Goal: Task Accomplishment & Management: Manage account settings

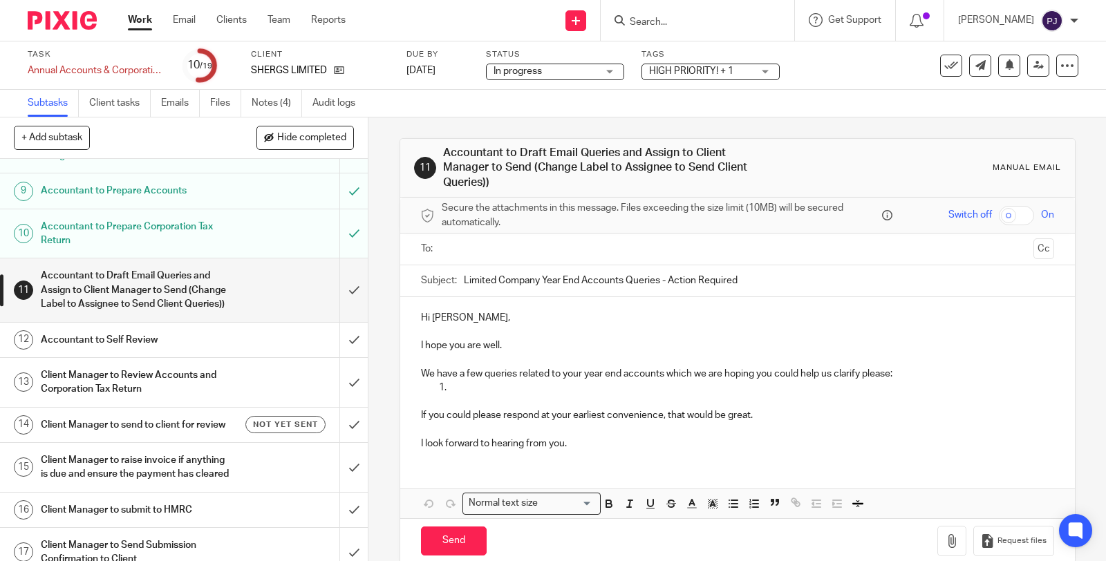
scroll to position [384, 0]
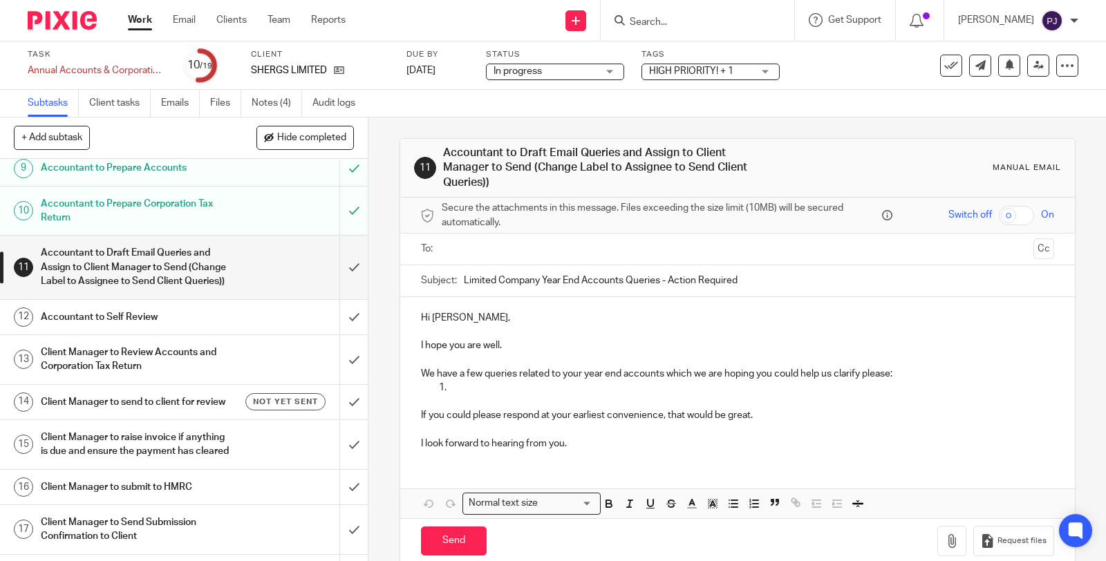
click at [139, 18] on link "Work" at bounding box center [140, 20] width 24 height 14
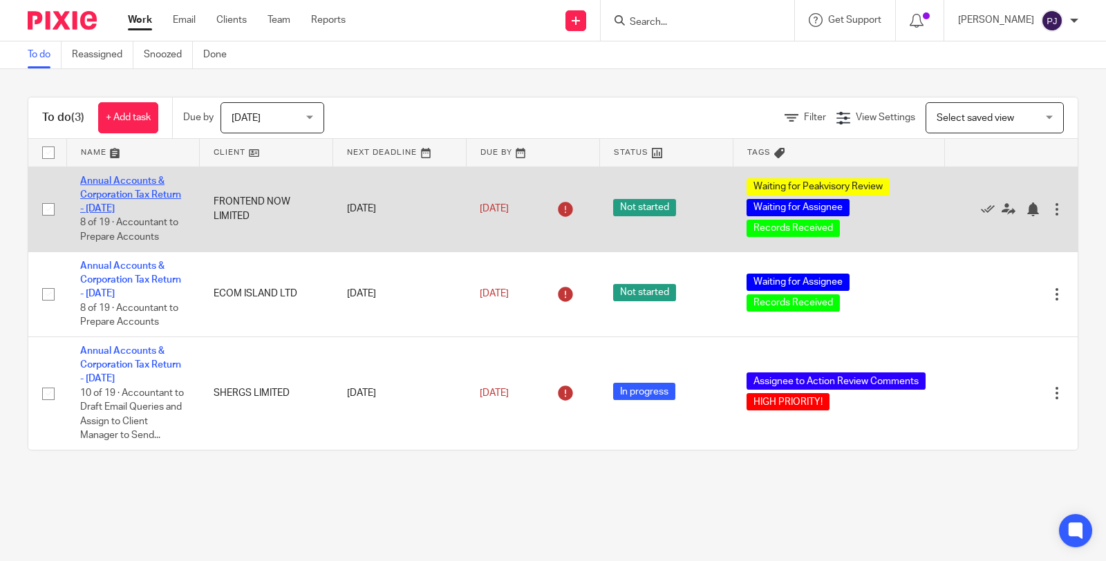
click at [105, 184] on link "Annual Accounts & Corporation Tax Return - July 31, 2025" at bounding box center [130, 195] width 101 height 38
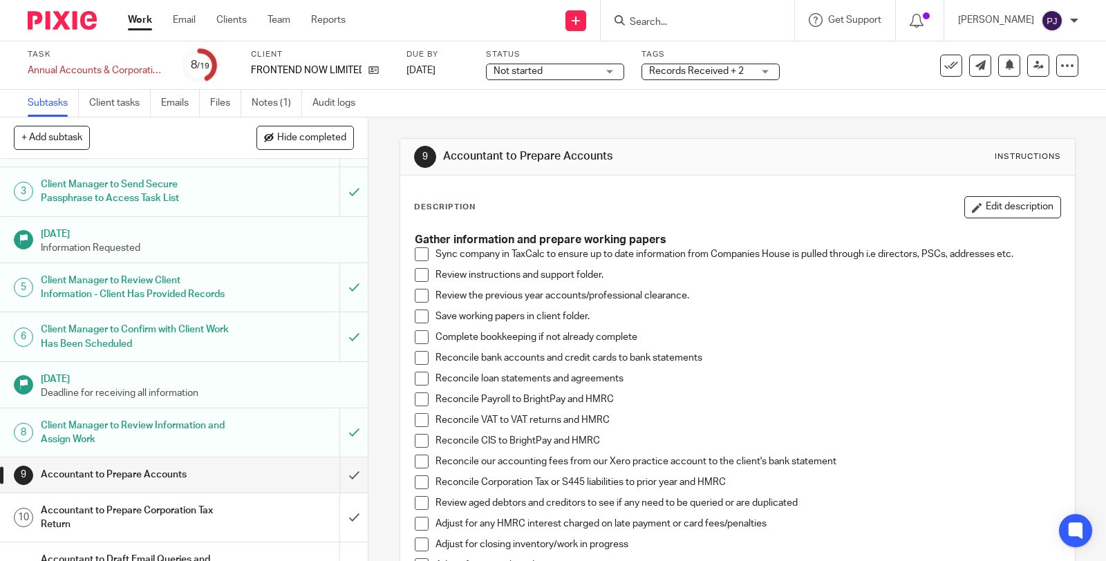
click at [419, 254] on span at bounding box center [422, 255] width 14 height 14
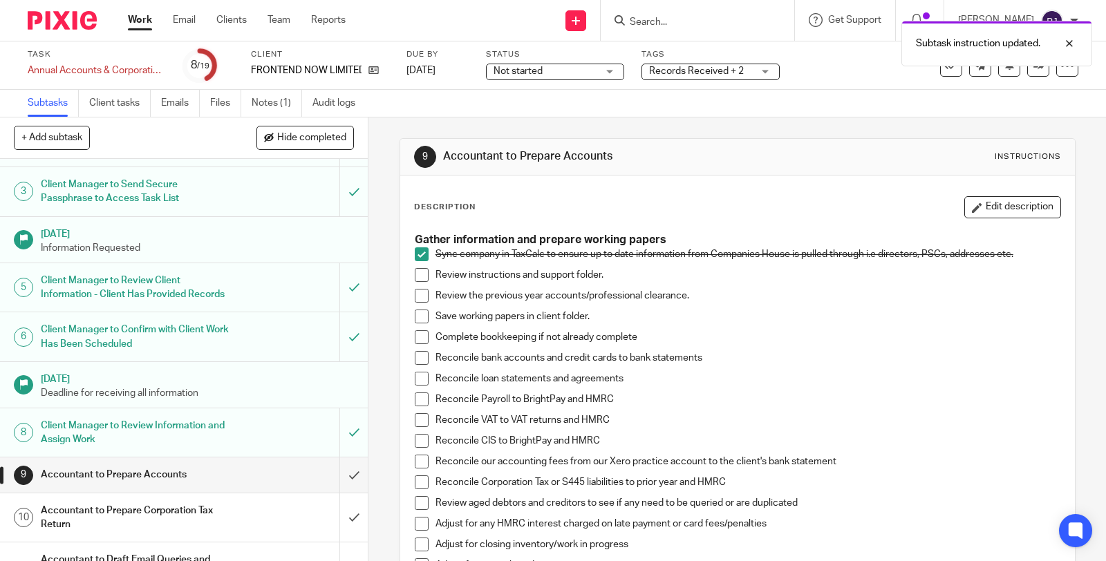
click at [416, 277] on span at bounding box center [422, 275] width 14 height 14
click at [415, 315] on span at bounding box center [422, 317] width 14 height 14
click at [417, 335] on span at bounding box center [422, 337] width 14 height 14
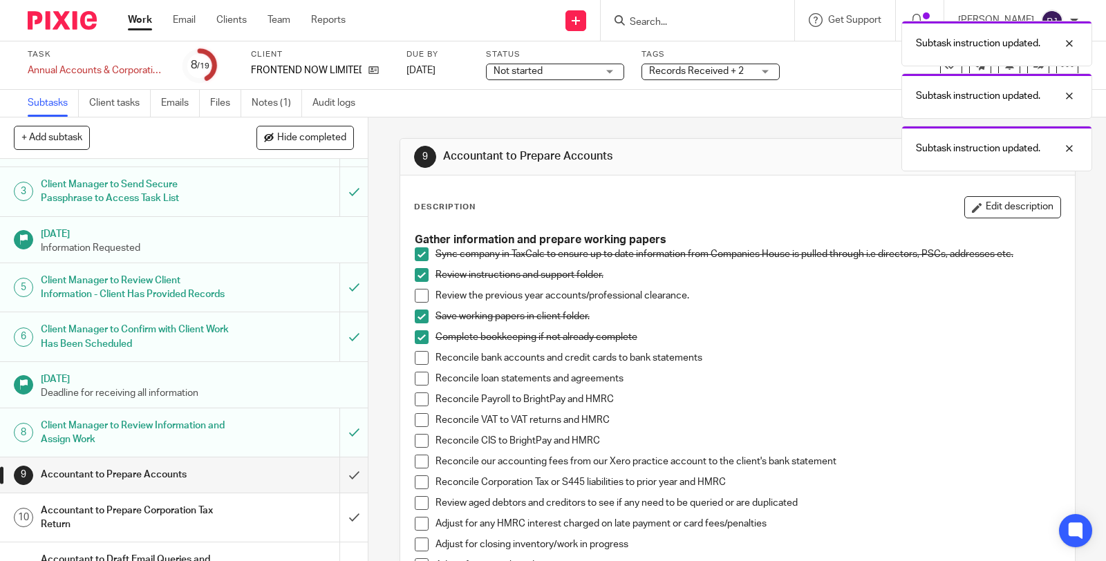
drag, startPoint x: 415, startPoint y: 354, endPoint x: 425, endPoint y: 370, distance: 19.0
click at [415, 355] on span at bounding box center [422, 358] width 14 height 14
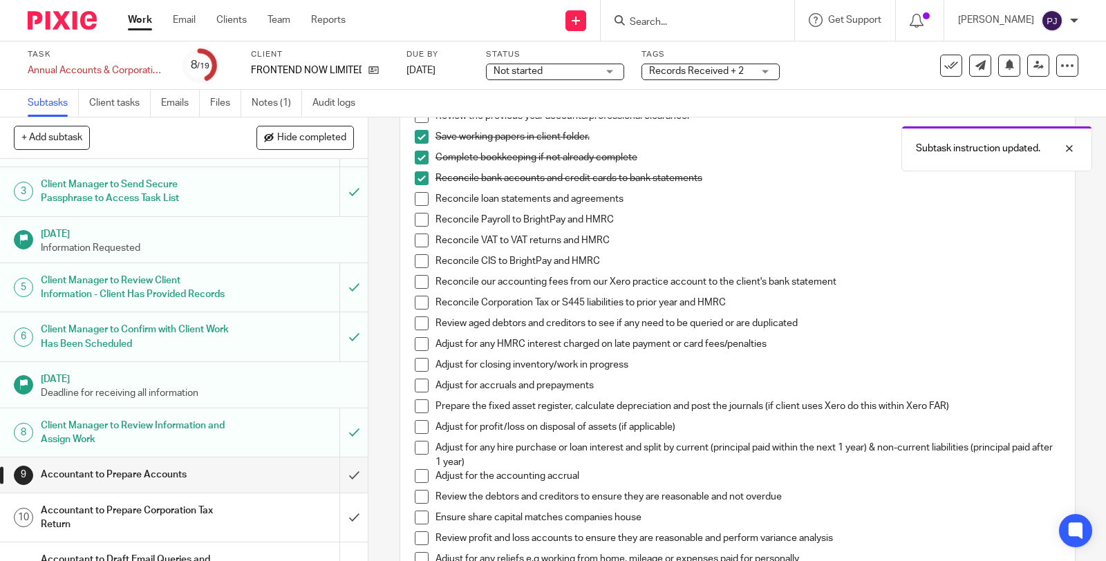
scroll to position [230, 0]
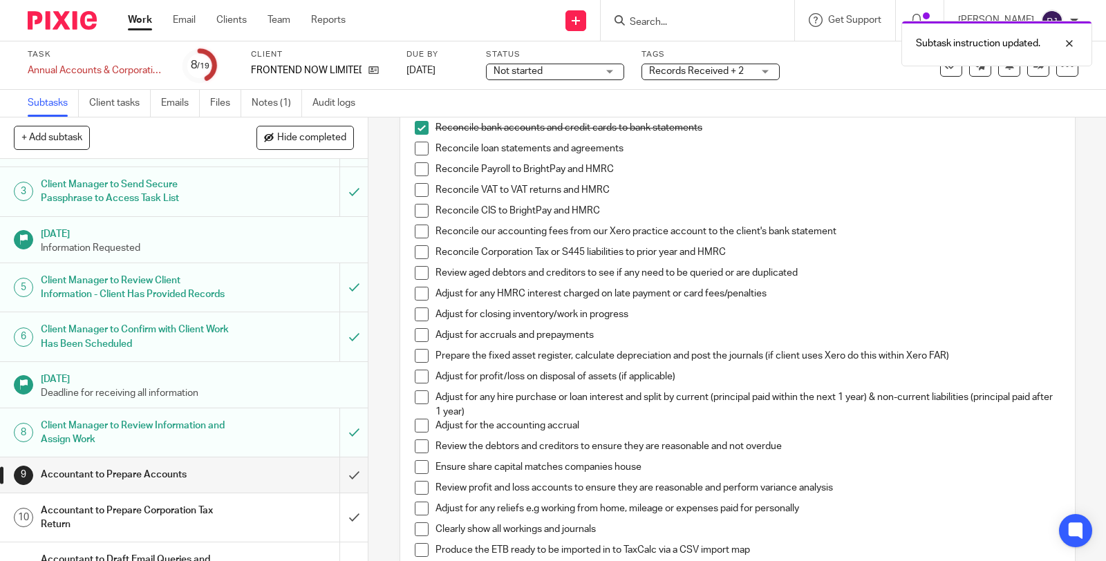
click at [416, 235] on span at bounding box center [422, 232] width 14 height 14
click at [416, 268] on span at bounding box center [422, 273] width 14 height 14
click at [416, 335] on span at bounding box center [422, 335] width 14 height 14
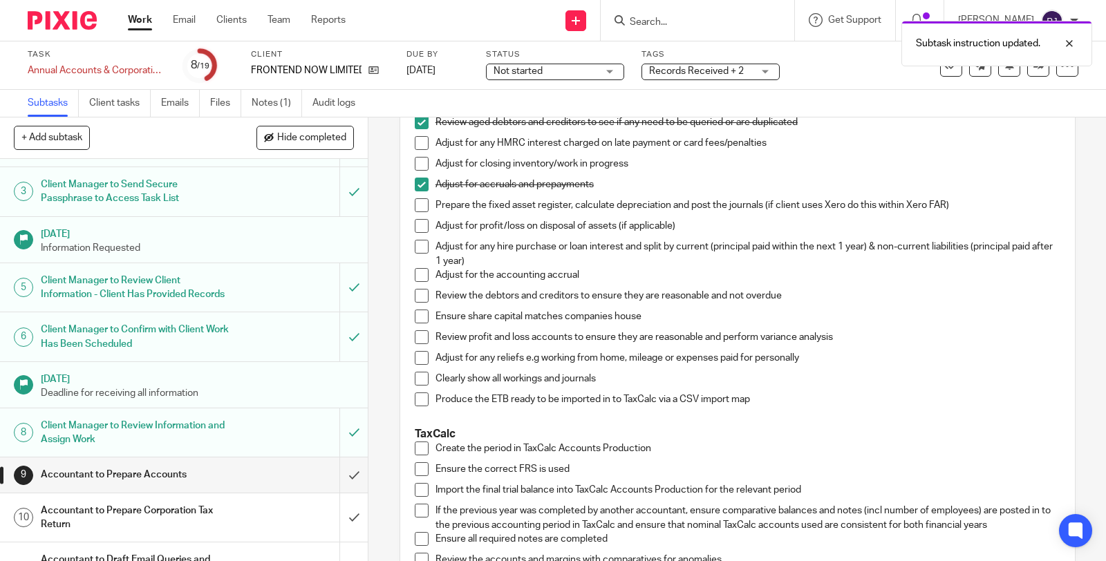
scroll to position [384, 0]
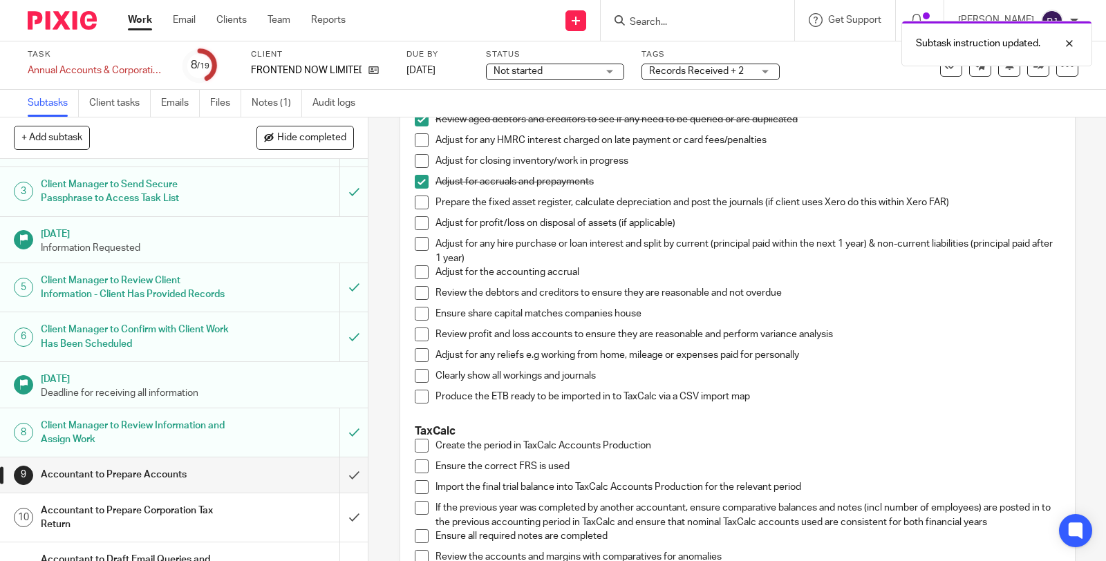
click at [415, 271] on span at bounding box center [422, 272] width 14 height 14
click at [416, 289] on span at bounding box center [422, 293] width 14 height 14
click at [416, 290] on span at bounding box center [422, 293] width 14 height 14
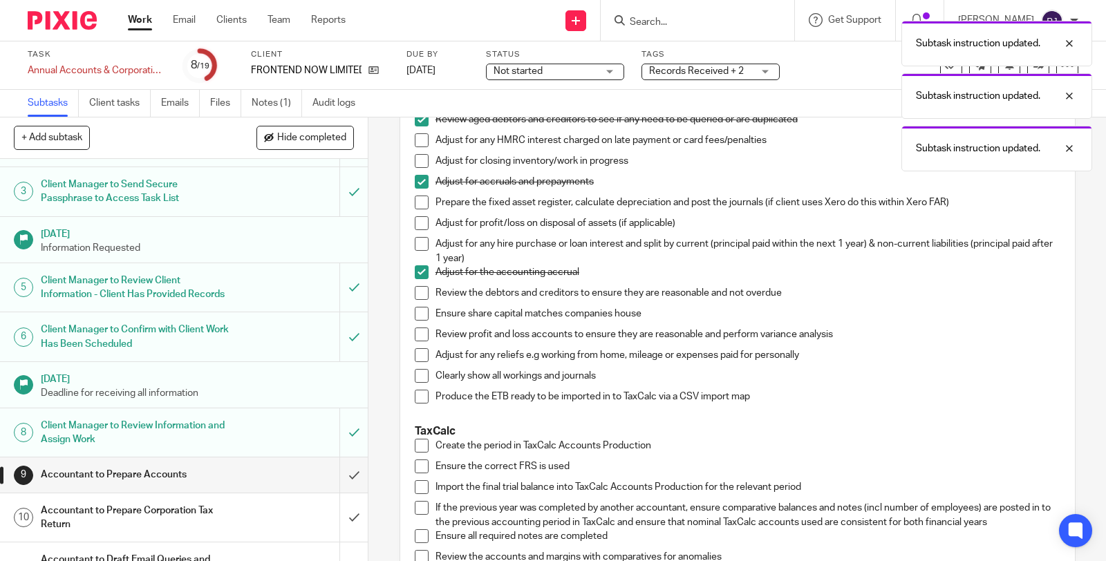
click at [415, 292] on span at bounding box center [422, 293] width 14 height 14
click at [415, 312] on span at bounding box center [422, 314] width 14 height 14
click at [415, 330] on span at bounding box center [422, 335] width 14 height 14
click at [415, 349] on span at bounding box center [422, 355] width 14 height 14
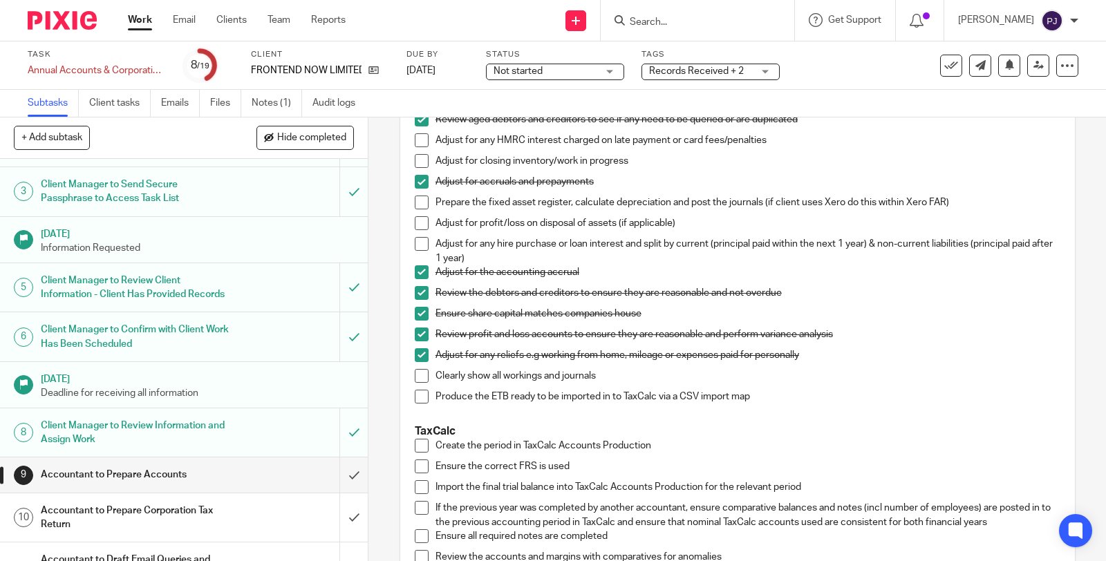
drag, startPoint x: 418, startPoint y: 351, endPoint x: 409, endPoint y: 371, distance: 21.1
click at [418, 351] on span at bounding box center [422, 355] width 14 height 14
click at [415, 379] on span at bounding box center [422, 376] width 14 height 14
click at [415, 391] on span at bounding box center [422, 397] width 14 height 14
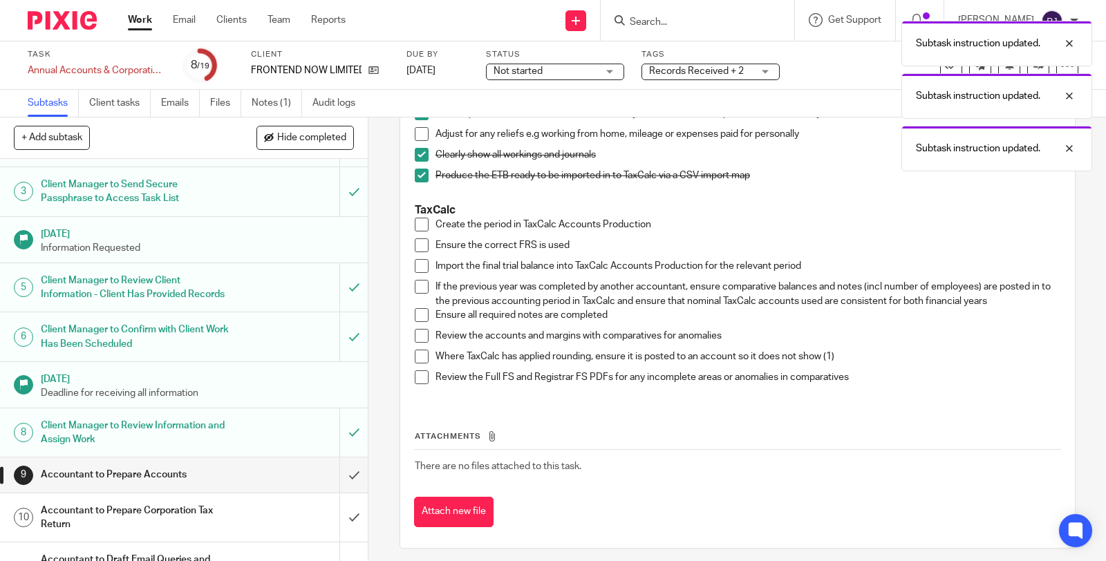
scroll to position [613, 0]
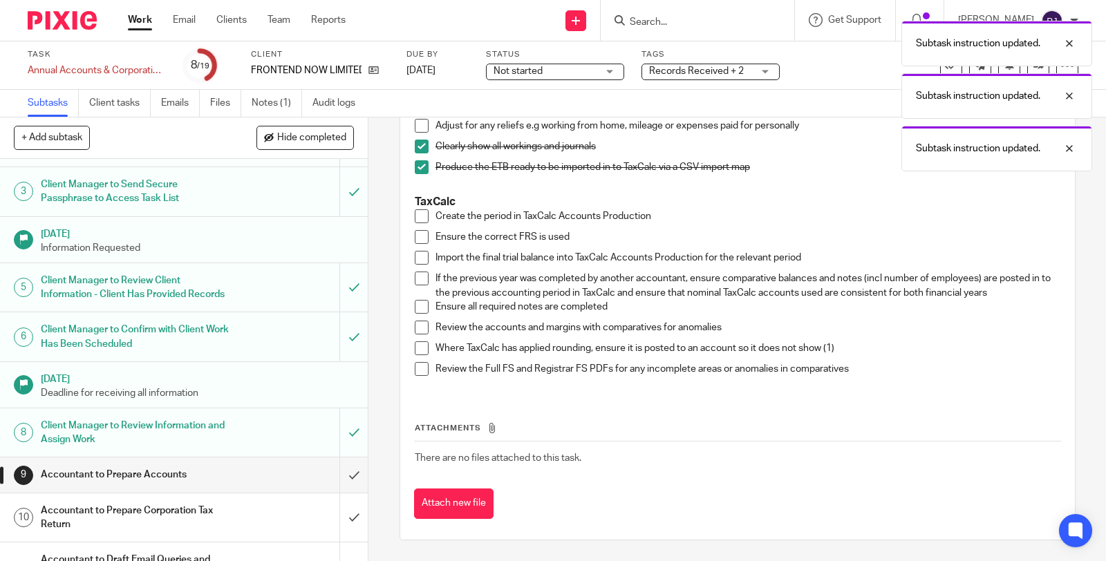
click at [418, 213] on span at bounding box center [422, 216] width 14 height 14
click at [418, 239] on span at bounding box center [422, 237] width 14 height 14
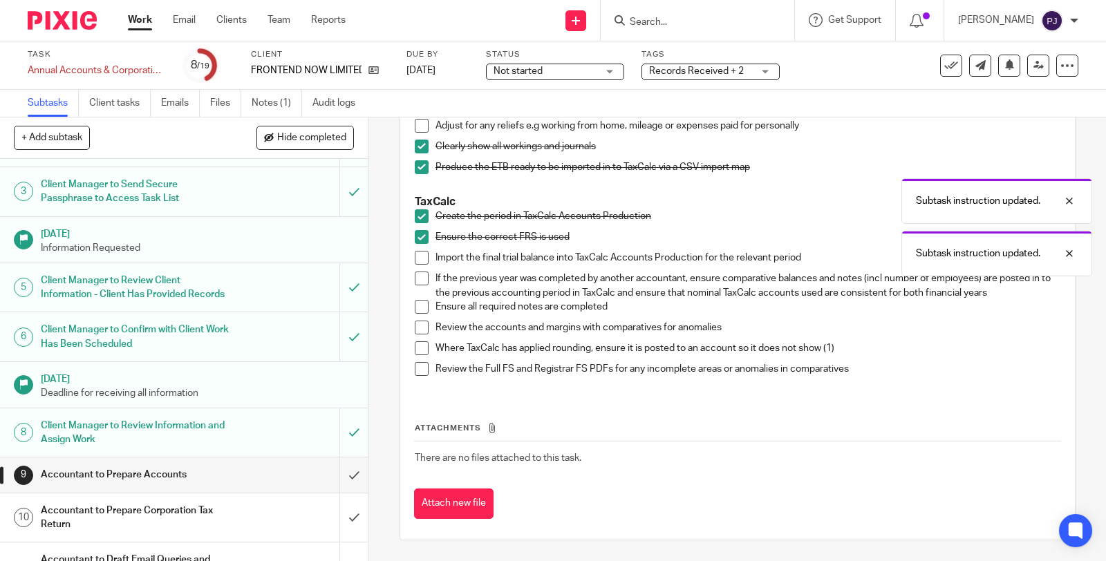
click at [415, 260] on span at bounding box center [422, 258] width 14 height 14
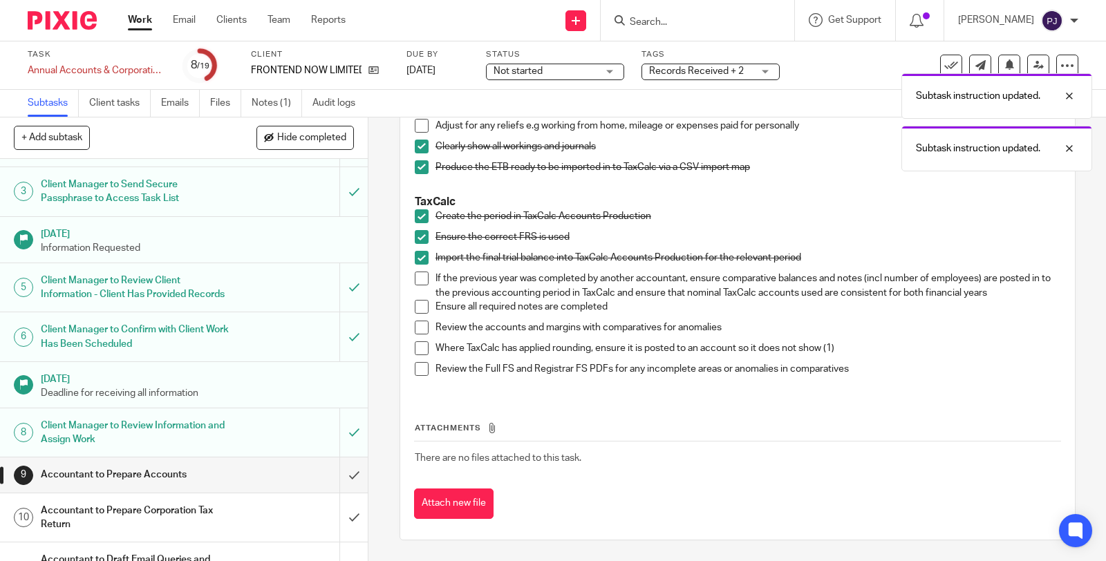
click at [416, 308] on span at bounding box center [422, 307] width 14 height 14
click at [415, 328] on span at bounding box center [422, 328] width 14 height 14
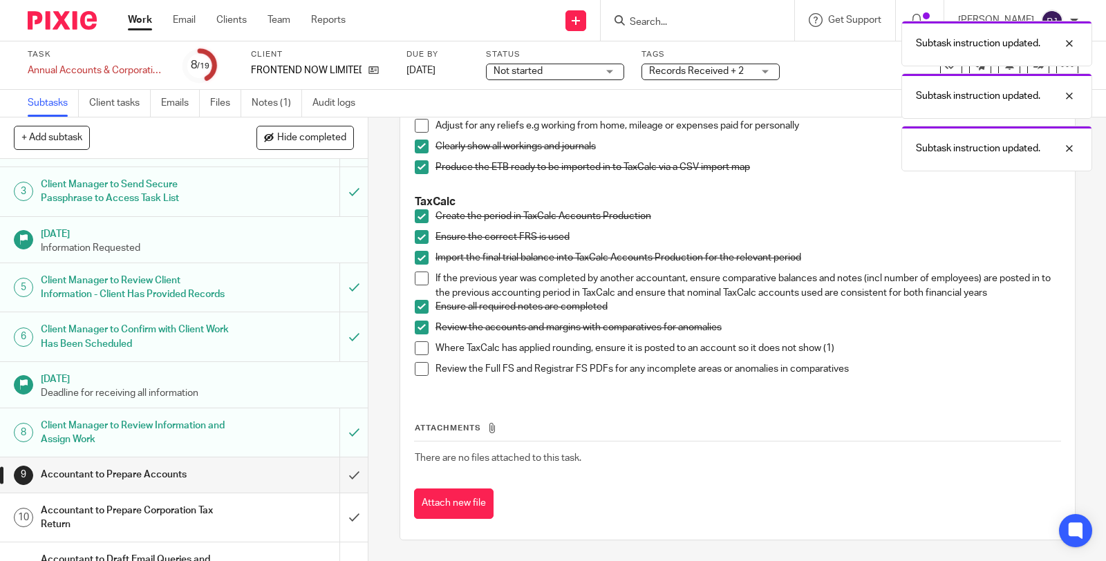
click at [415, 344] on span at bounding box center [422, 349] width 14 height 14
click at [420, 369] on span at bounding box center [422, 369] width 14 height 14
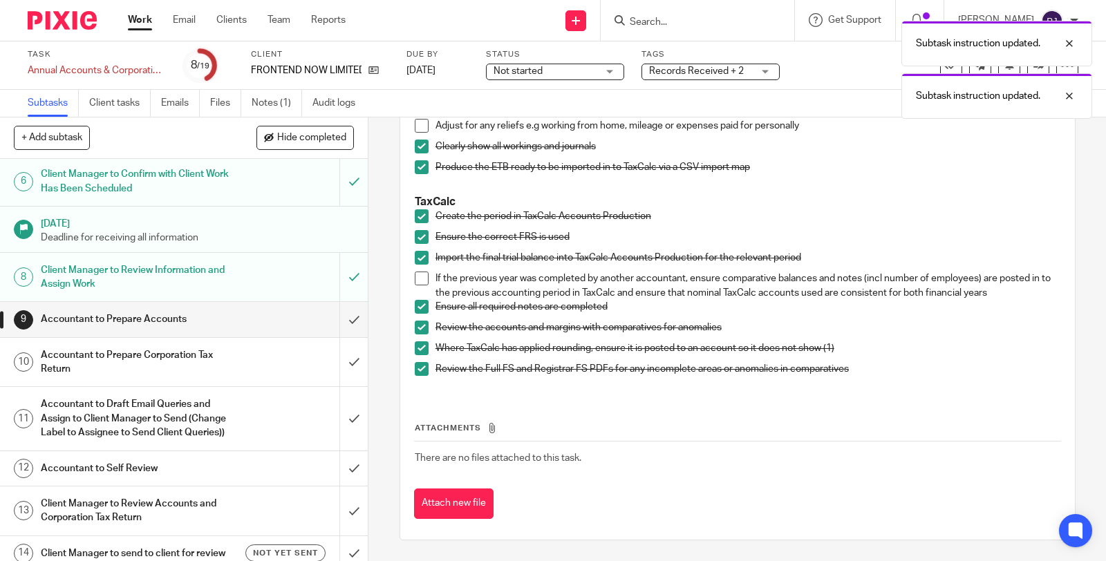
scroll to position [307, 0]
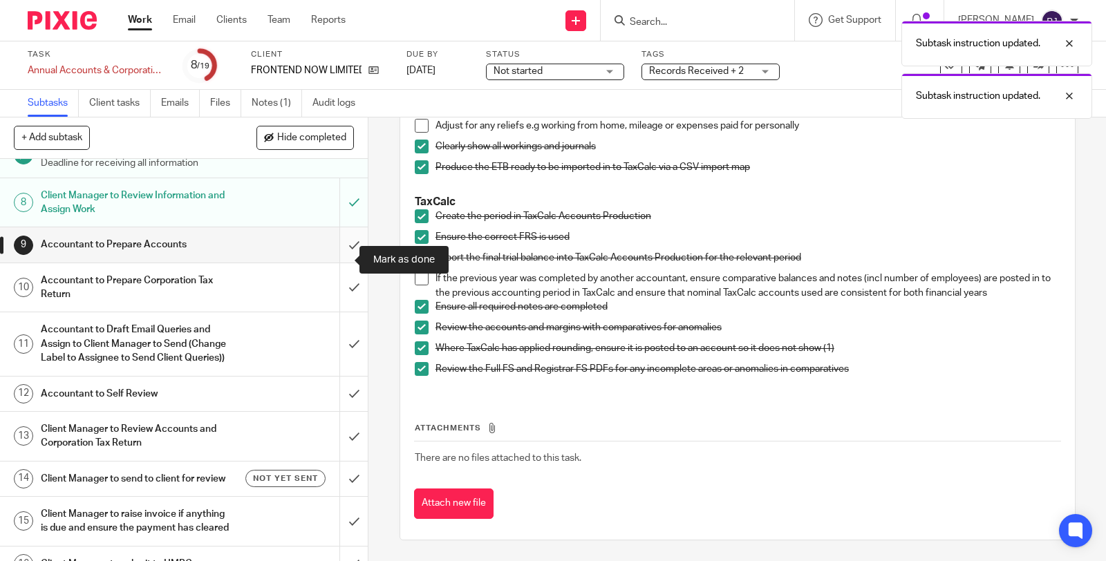
click at [330, 252] on input "submit" at bounding box center [184, 244] width 368 height 35
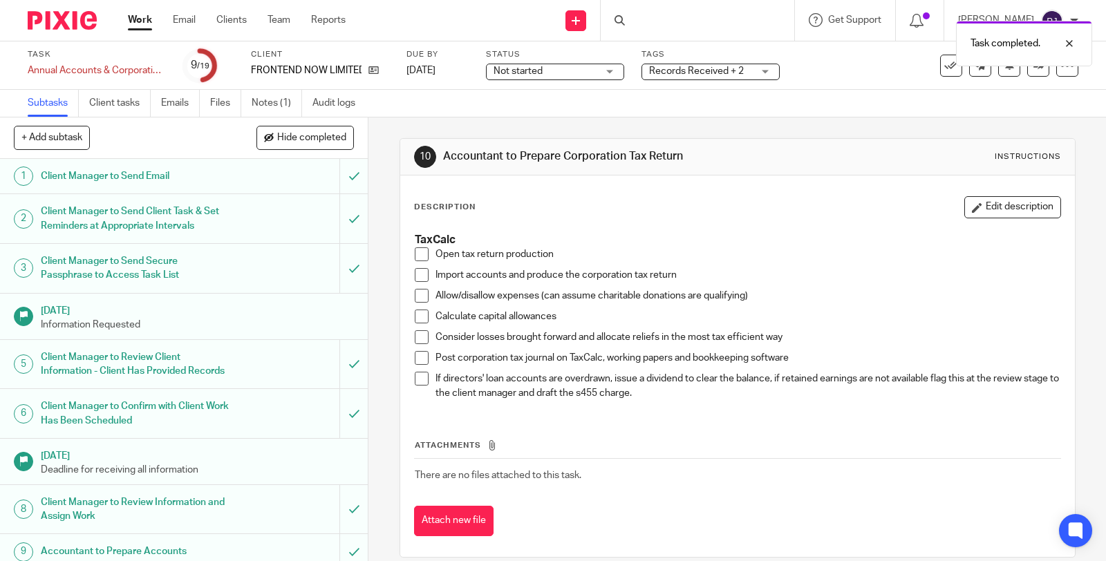
click at [415, 252] on span at bounding box center [422, 255] width 14 height 14
click at [416, 273] on span at bounding box center [422, 275] width 14 height 14
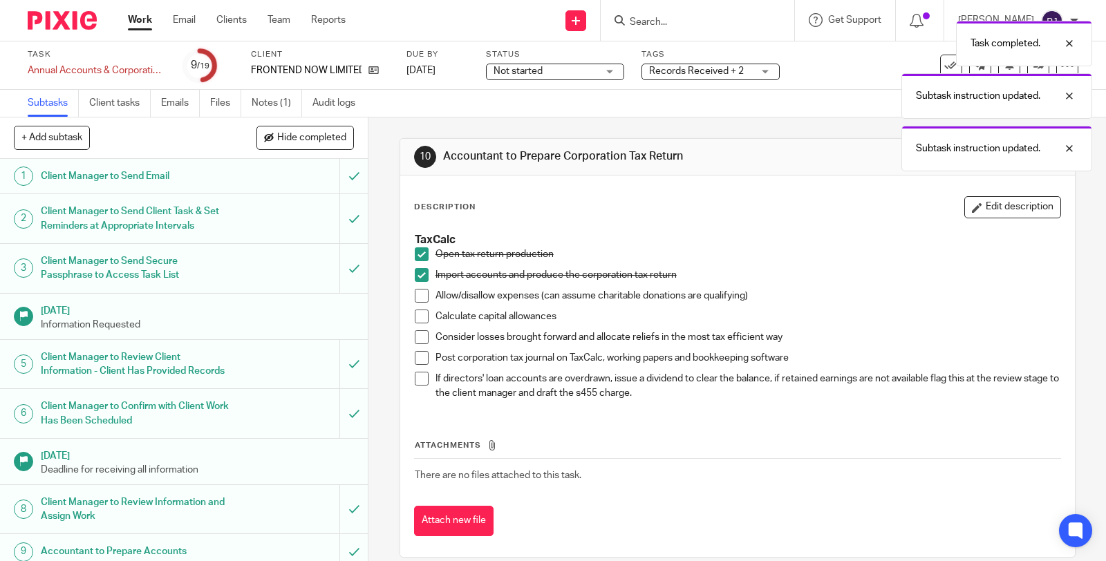
click at [415, 292] on span at bounding box center [422, 296] width 14 height 14
drag, startPoint x: 413, startPoint y: 312, endPoint x: 413, endPoint y: 328, distance: 15.9
click at [415, 312] on span at bounding box center [422, 317] width 14 height 14
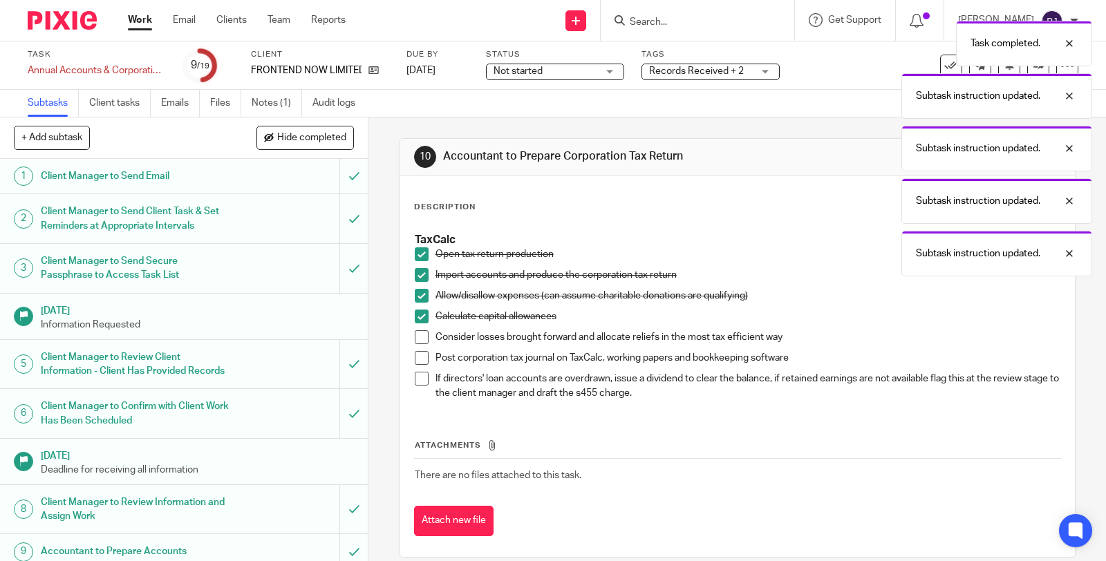
click at [415, 360] on span at bounding box center [422, 358] width 14 height 14
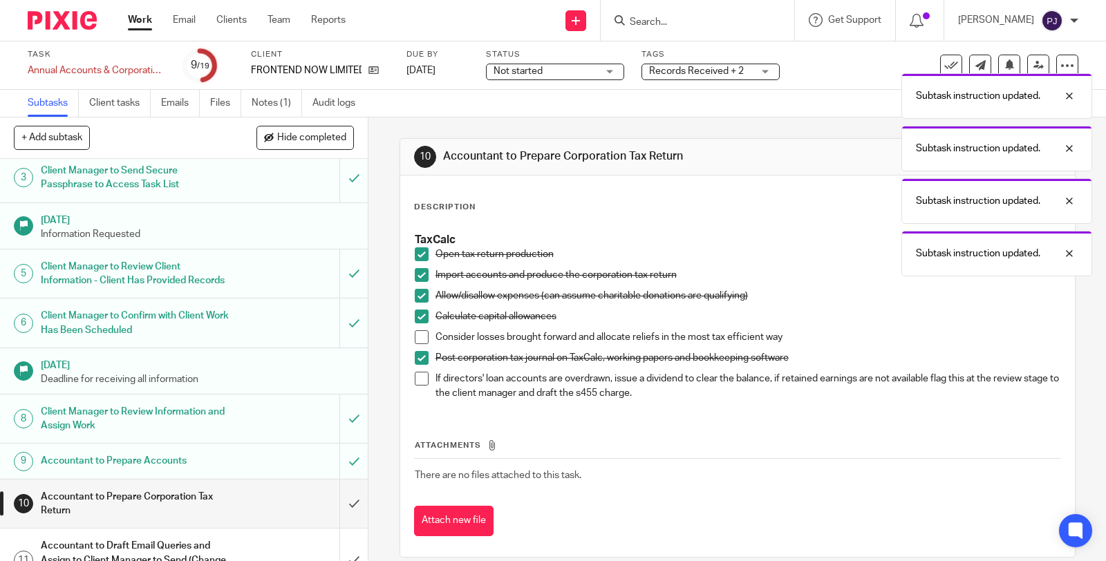
scroll to position [230, 0]
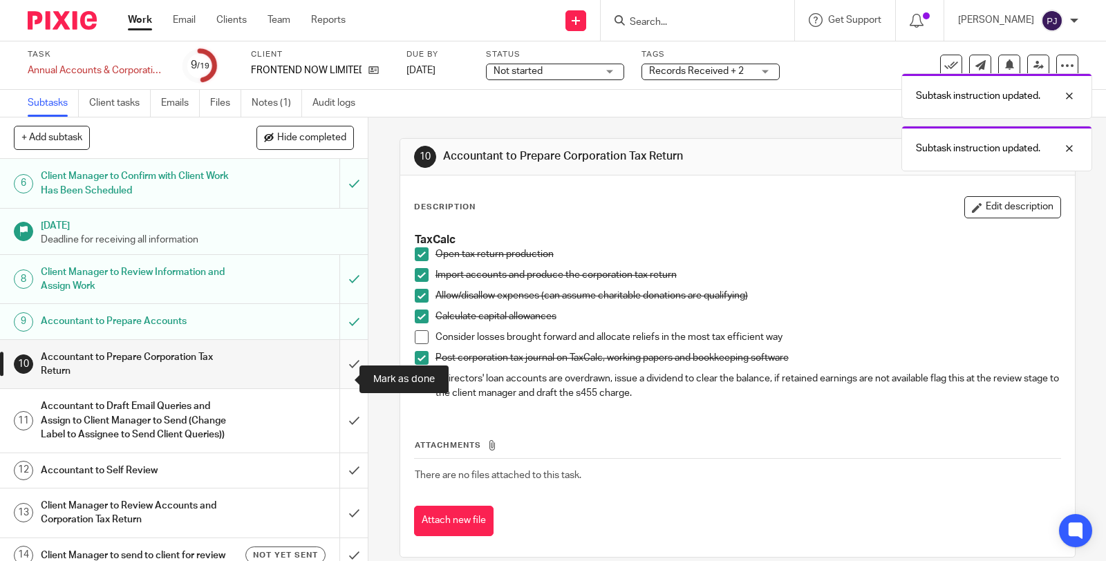
click at [343, 376] on input "submit" at bounding box center [184, 364] width 368 height 49
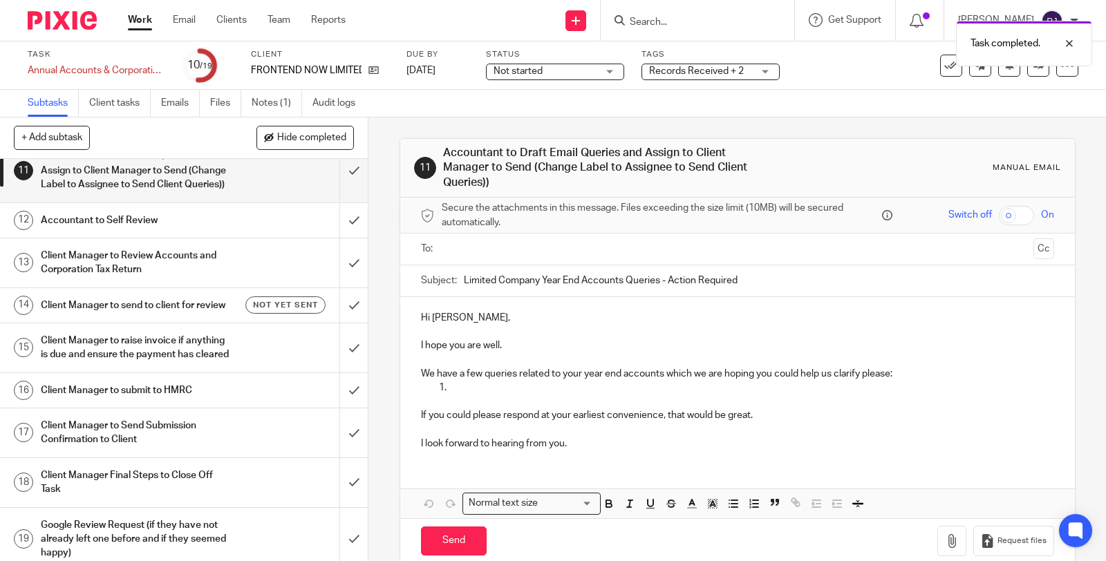
scroll to position [395, 0]
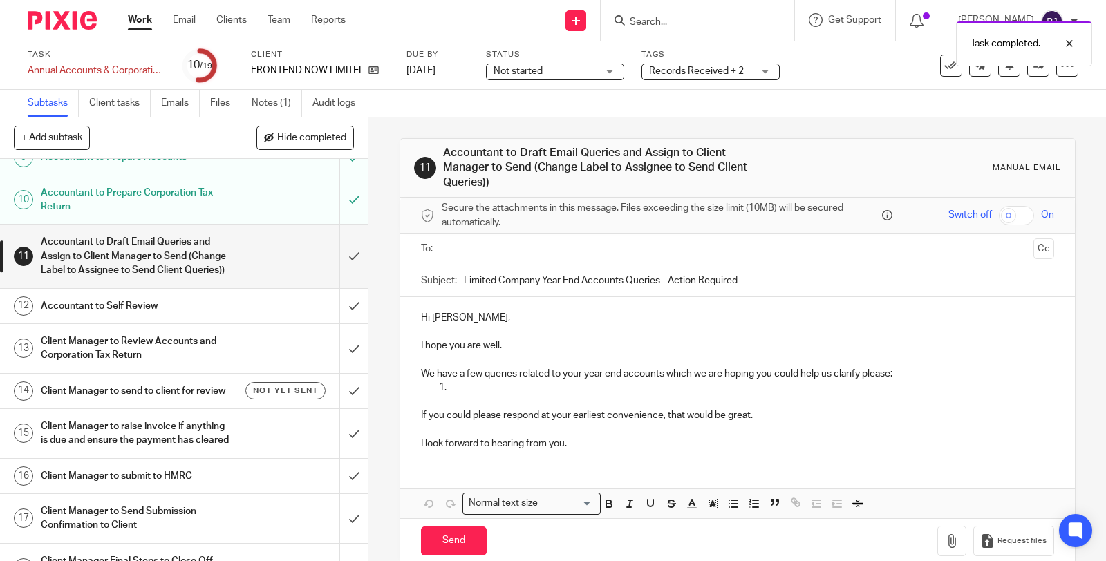
click at [115, 317] on h1 "Accountant to Self Review" at bounding box center [136, 306] width 190 height 21
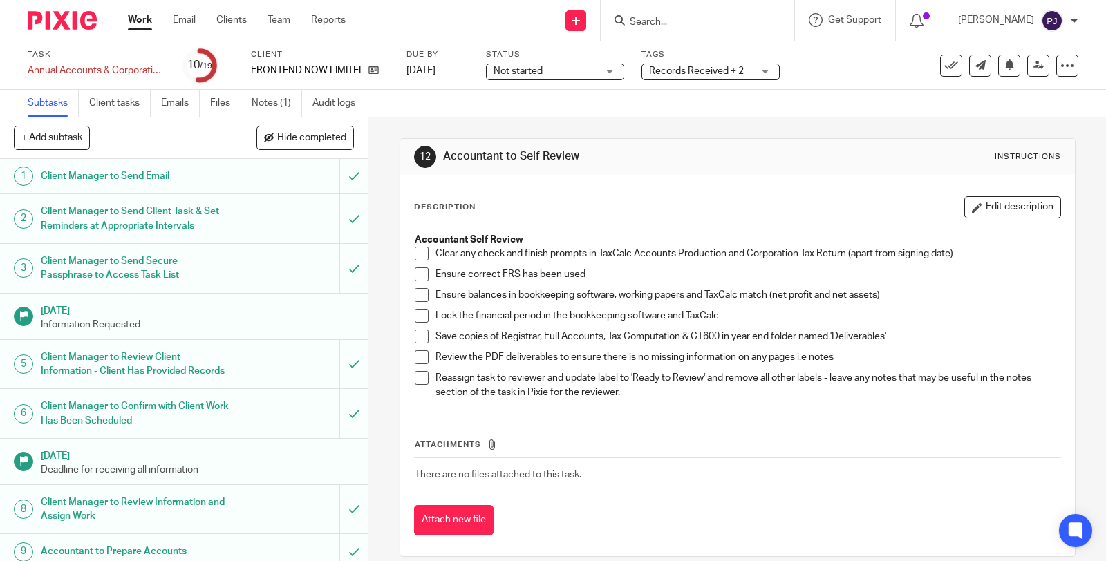
click at [415, 253] on span at bounding box center [422, 254] width 14 height 14
click at [416, 272] on span at bounding box center [422, 275] width 14 height 14
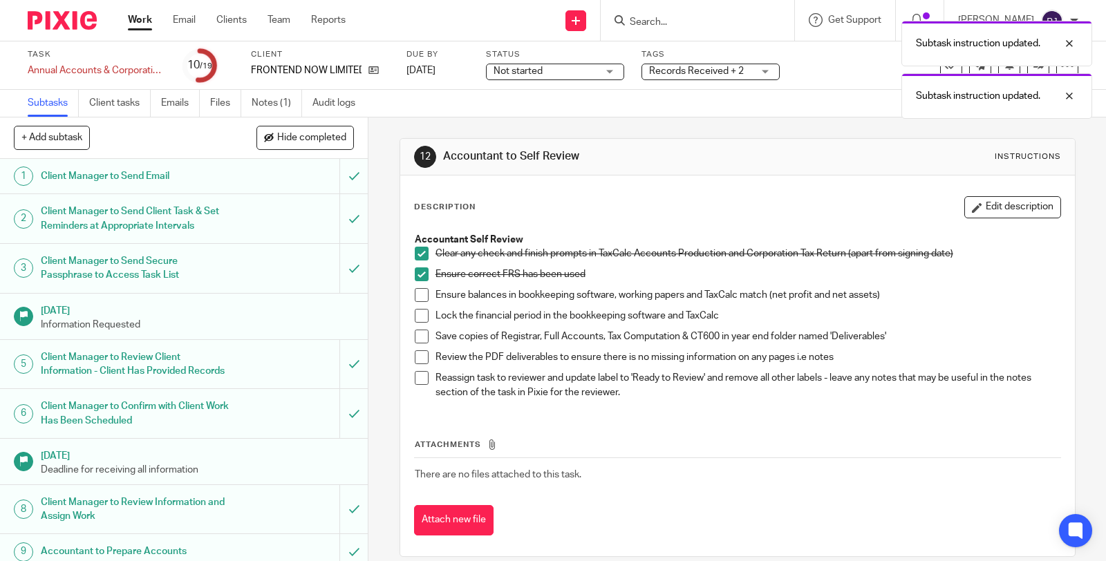
click at [415, 295] on span at bounding box center [422, 295] width 14 height 14
click at [419, 330] on span at bounding box center [422, 337] width 14 height 14
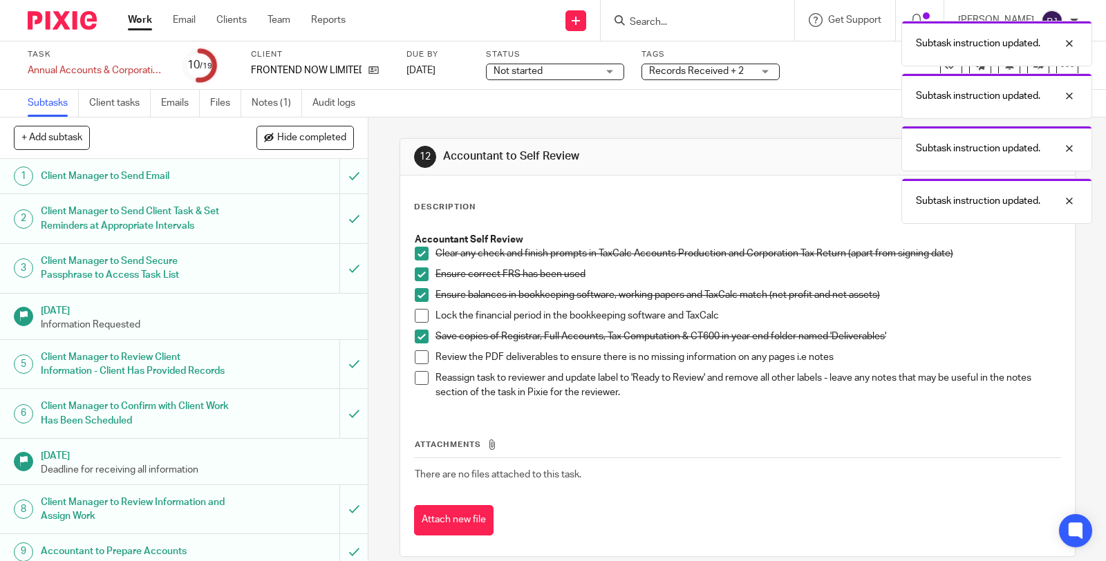
click at [415, 357] on span at bounding box center [422, 358] width 14 height 14
click at [415, 377] on span at bounding box center [422, 378] width 14 height 14
click at [716, 75] on div "Subtask instruction updated. Subtask instruction updated. Subtask instruction u…" at bounding box center [822, 119] width 539 height 210
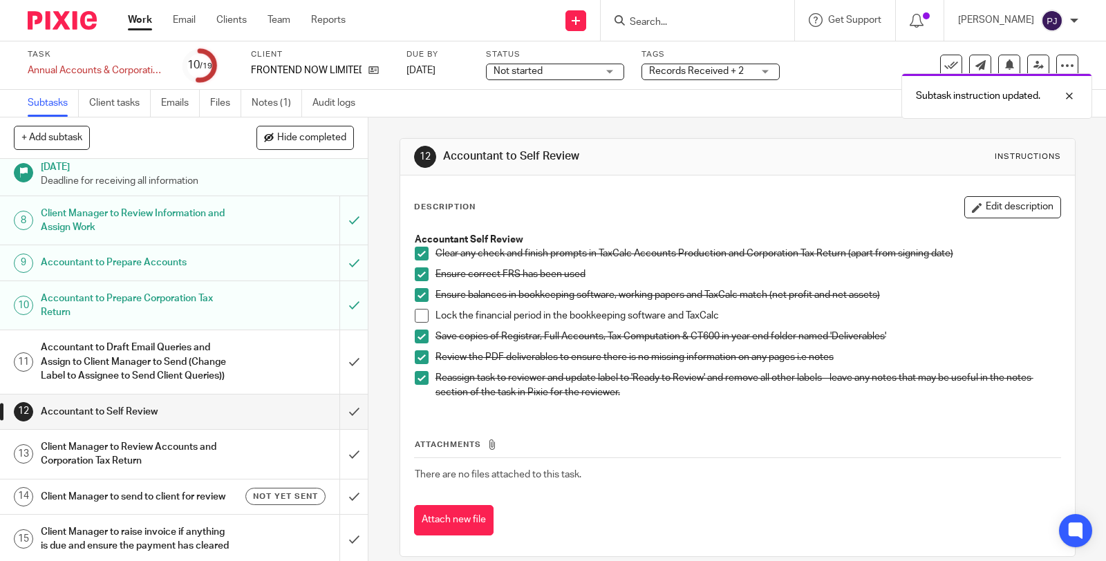
scroll to position [307, 0]
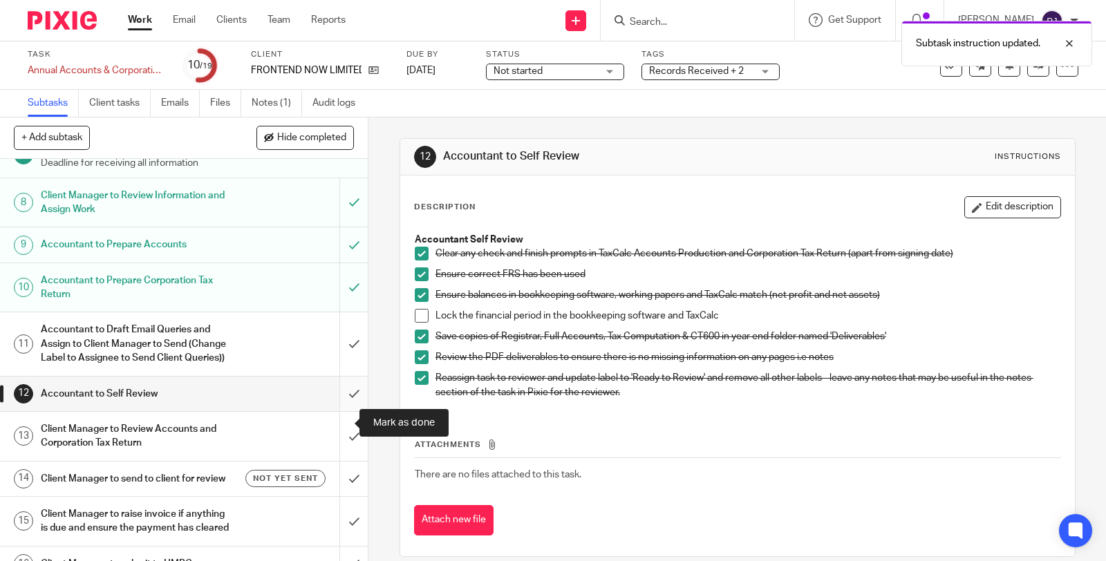
click at [337, 411] on input "submit" at bounding box center [184, 394] width 368 height 35
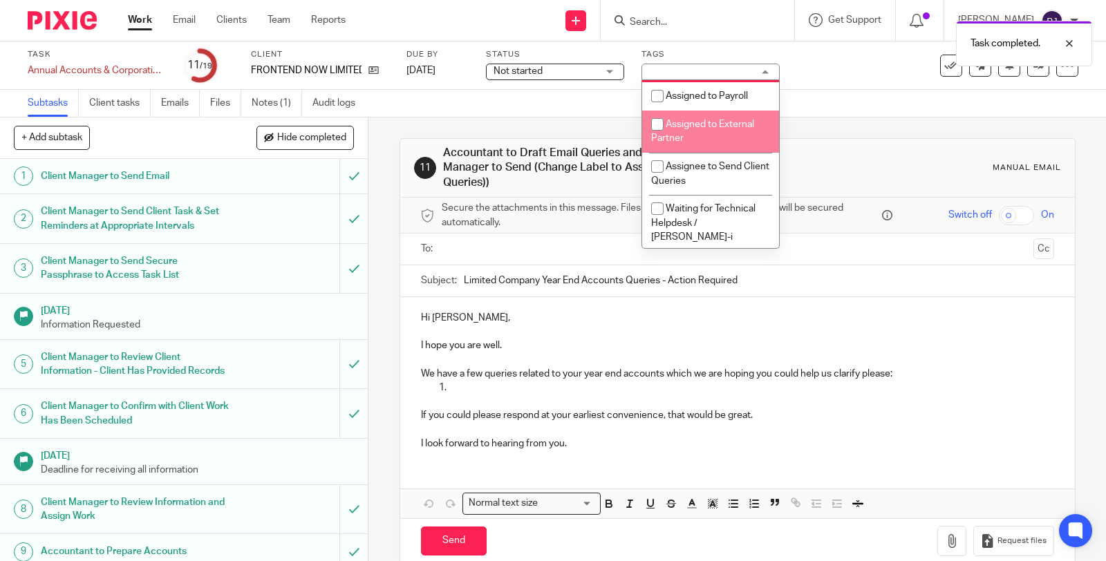
scroll to position [230, 0]
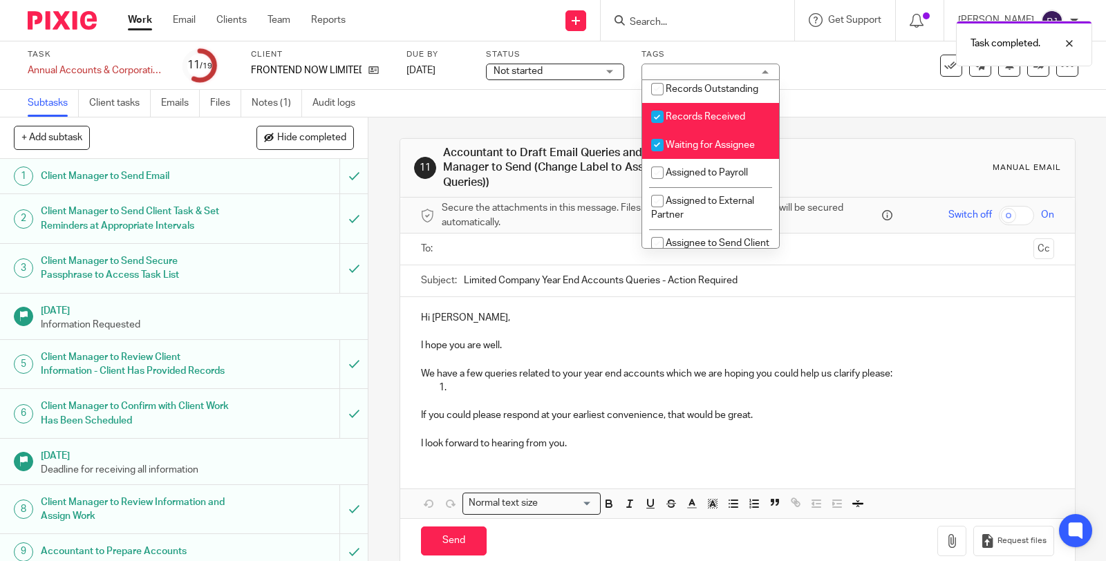
click at [682, 122] on span "Records Received" at bounding box center [706, 117] width 80 height 10
checkbox input "false"
click at [673, 159] on li "Waiting for Assignee" at bounding box center [710, 145] width 137 height 28
checkbox input "false"
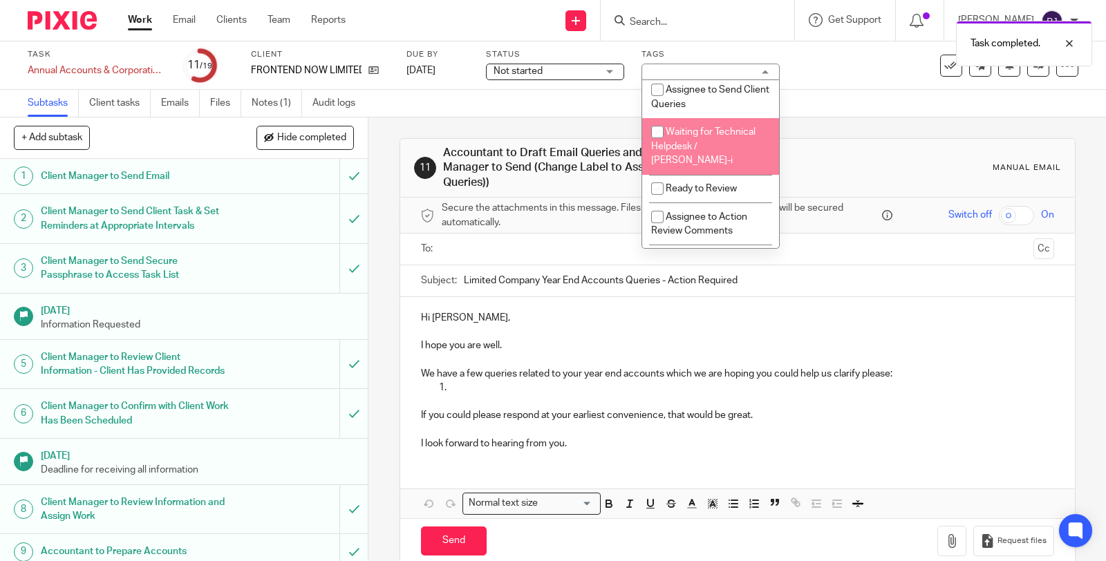
scroll to position [460, 0]
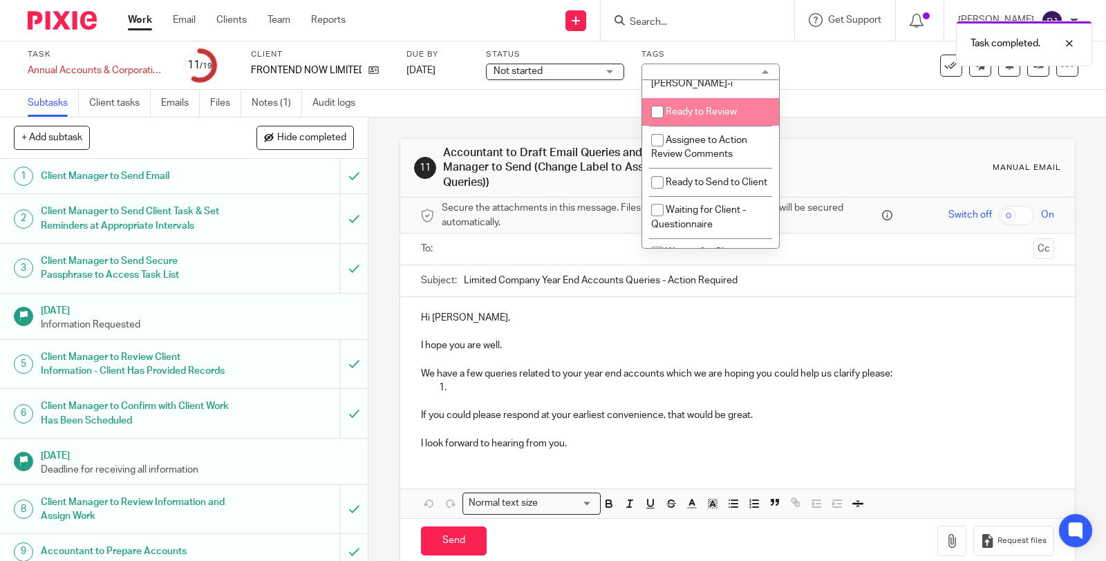
click at [683, 117] on span "Ready to Review" at bounding box center [701, 112] width 71 height 10
checkbox input "true"
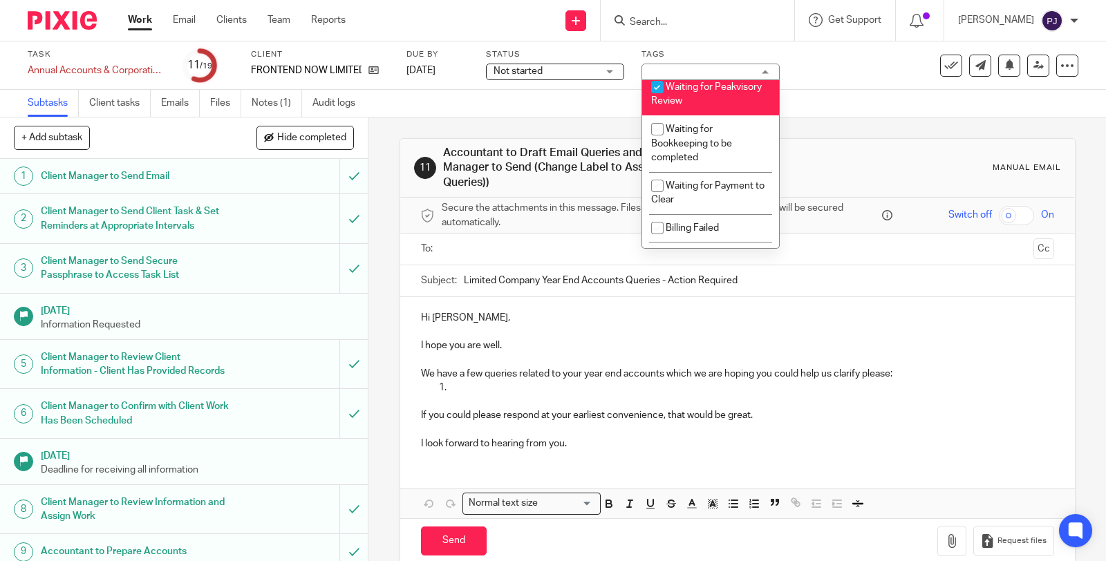
scroll to position [922, 0]
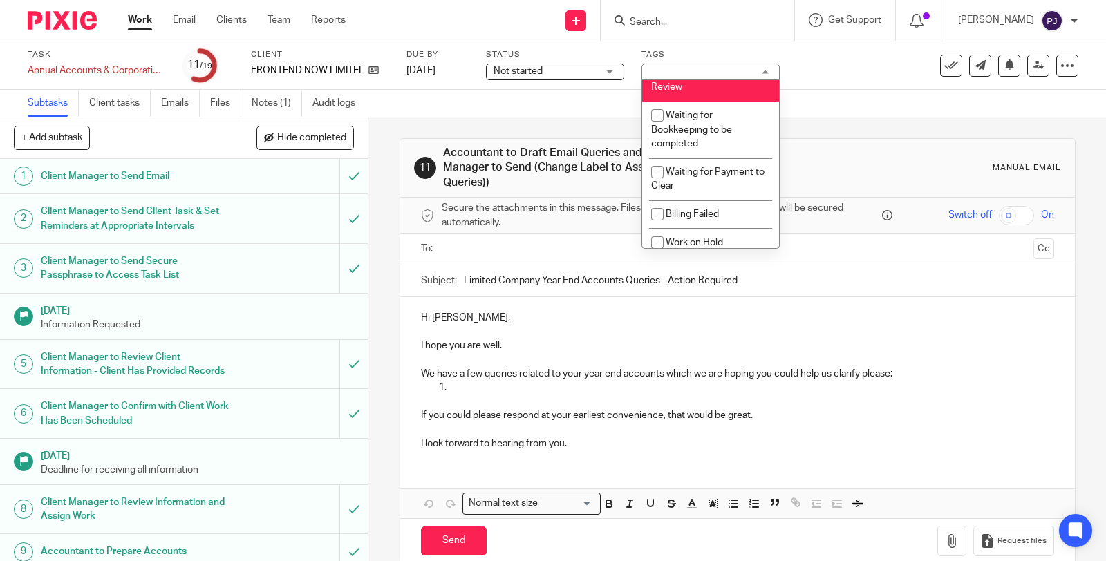
click at [690, 93] on span "Waiting for Peakvisory Review" at bounding box center [706, 80] width 111 height 24
checkbox input "false"
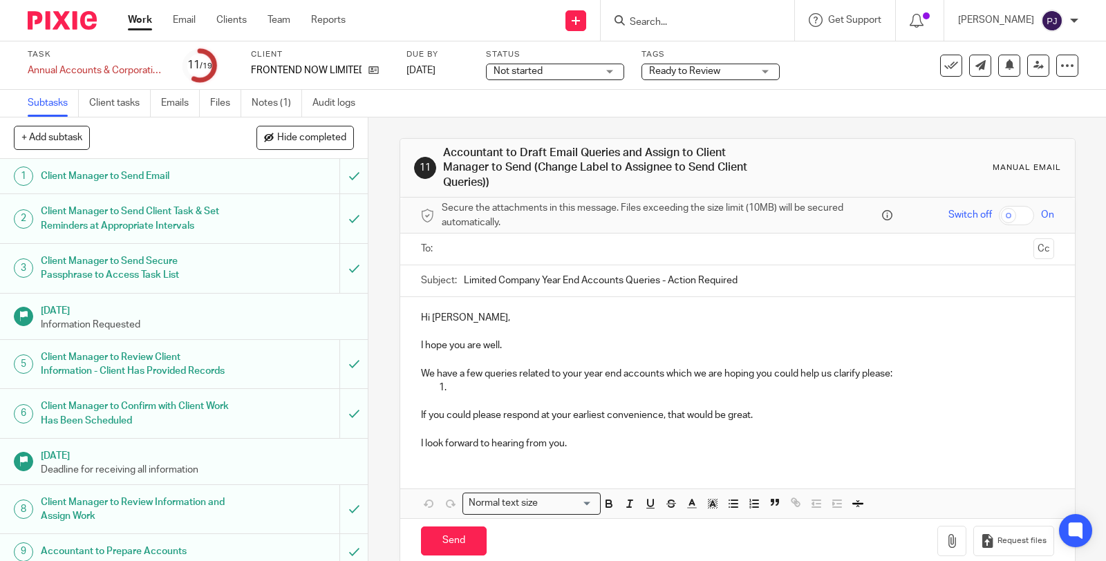
click at [848, 129] on div "11 Accountant to Draft Email Queries and Assign to Client Manager to Send (Chan…" at bounding box center [738, 351] width 676 height 467
click at [1034, 65] on icon at bounding box center [1039, 65] width 10 height 10
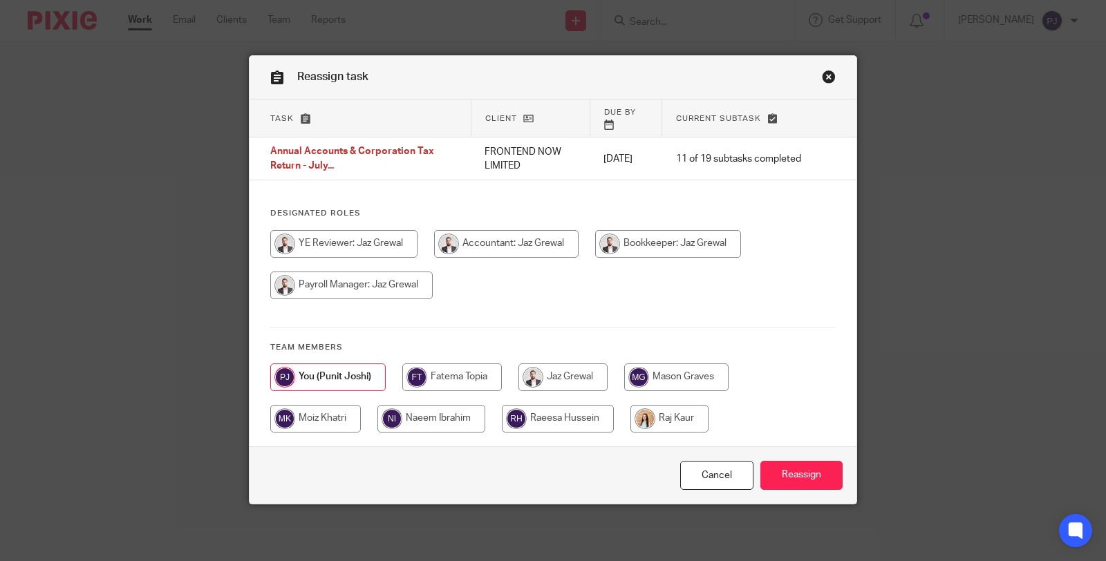
click at [823, 79] on link "Close this dialog window" at bounding box center [829, 79] width 14 height 19
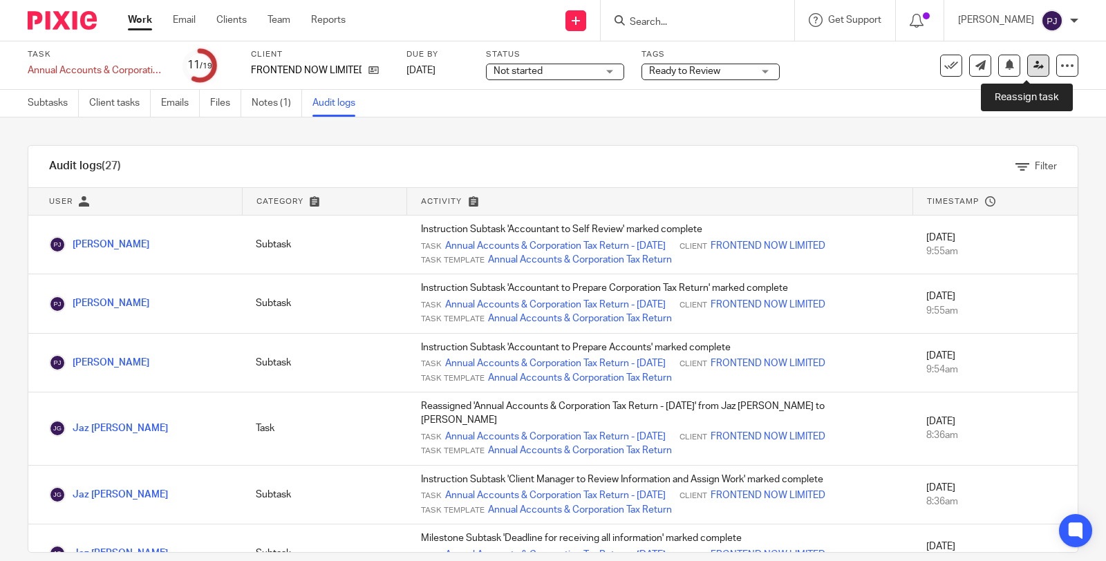
drag, startPoint x: 0, startPoint y: 0, endPoint x: 1027, endPoint y: 60, distance: 1029.1
click at [1034, 60] on icon at bounding box center [1039, 65] width 10 height 10
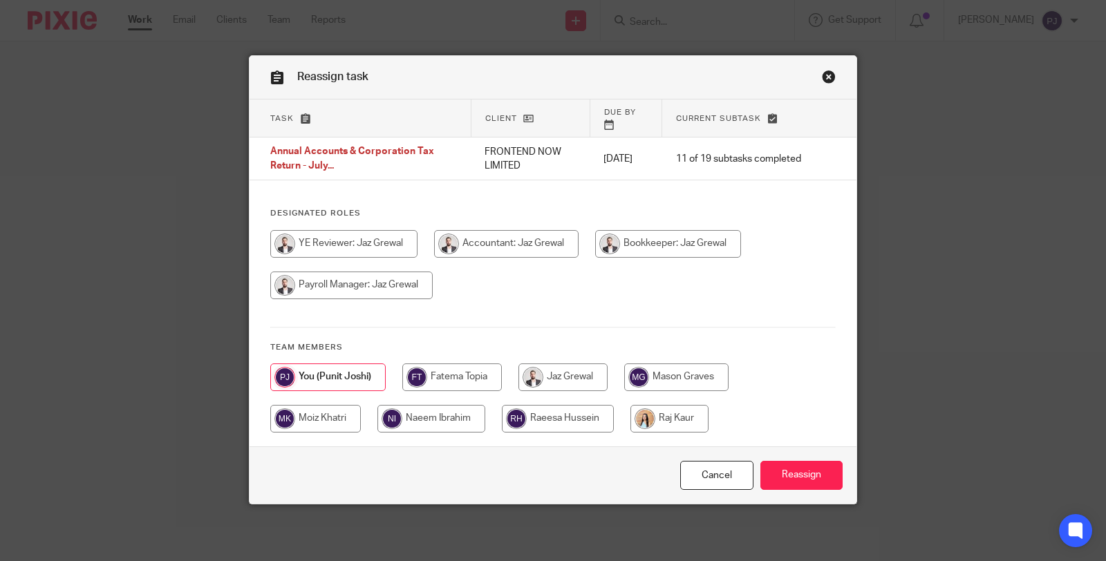
click at [522, 368] on input "radio" at bounding box center [563, 378] width 89 height 28
radio input "true"
click at [778, 471] on input "Reassign" at bounding box center [801, 476] width 82 height 30
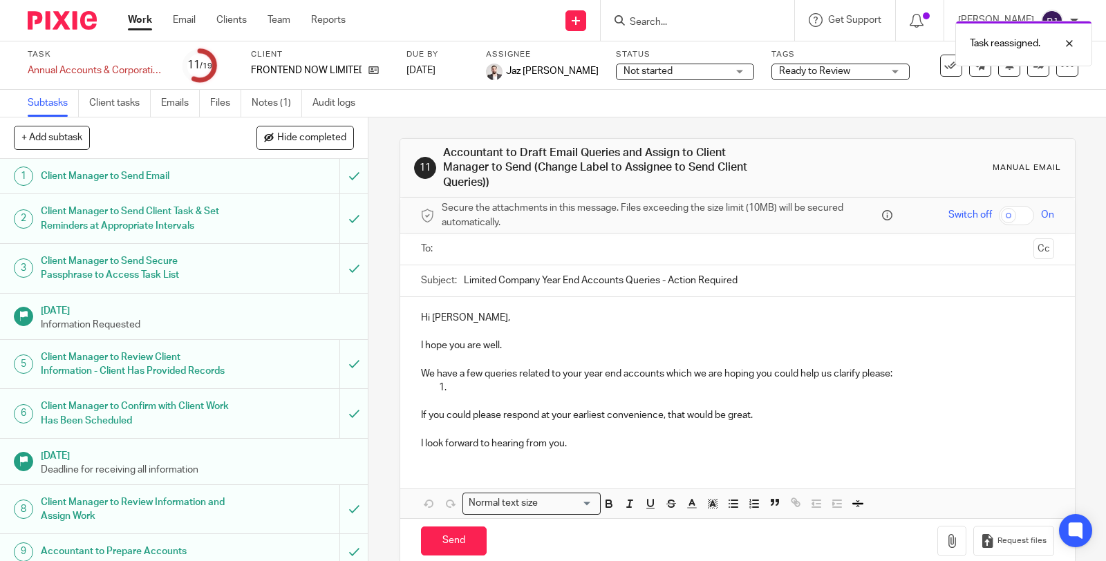
click at [135, 24] on link "Work" at bounding box center [140, 20] width 24 height 14
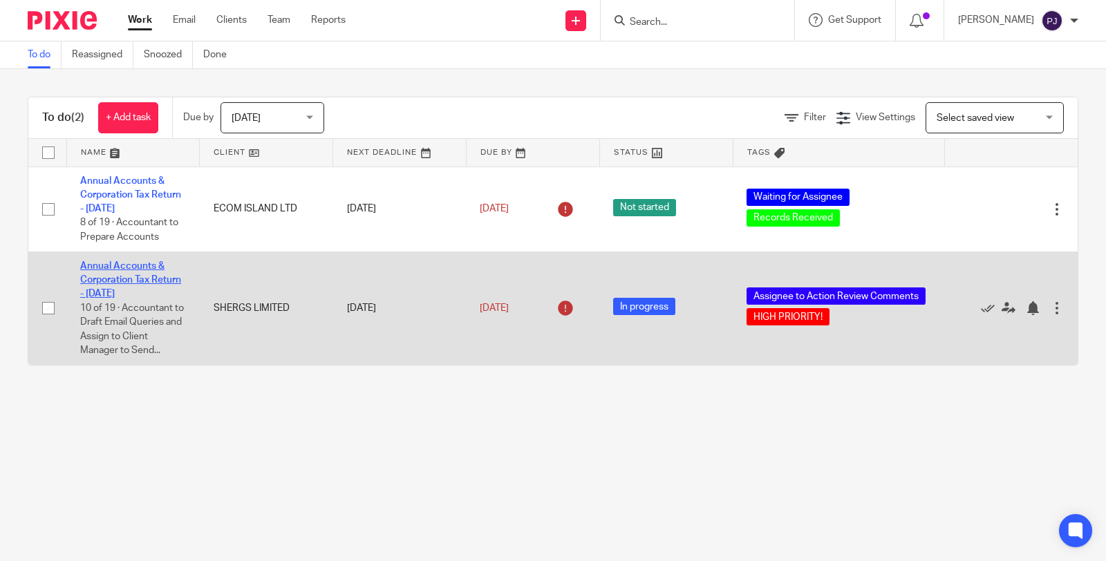
click at [109, 292] on link "Annual Accounts & Corporation Tax Return - [DATE]" at bounding box center [130, 280] width 101 height 38
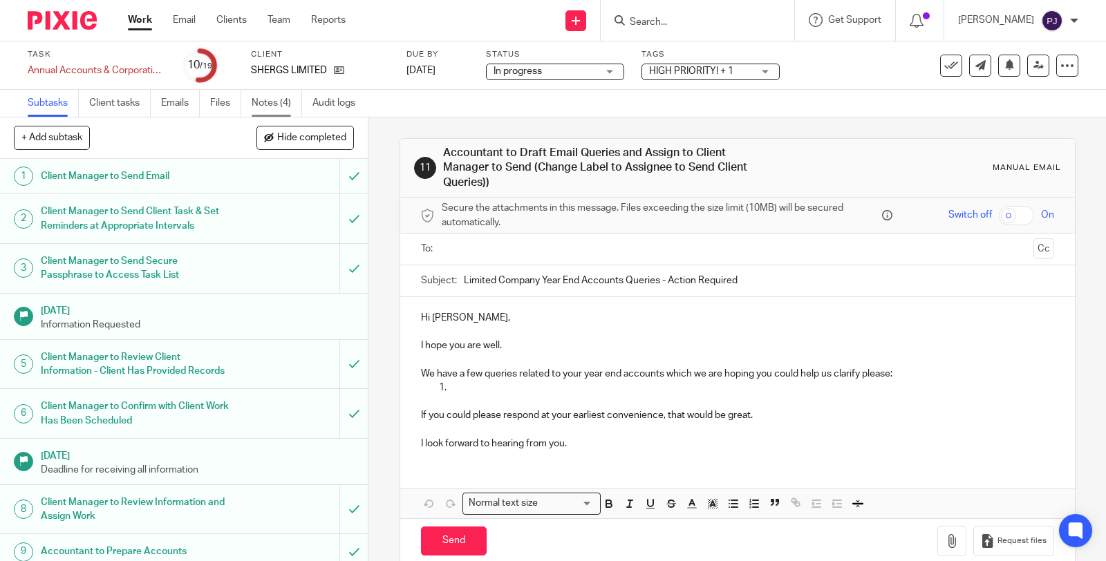
click at [263, 106] on link "Notes (4)" at bounding box center [277, 103] width 50 height 27
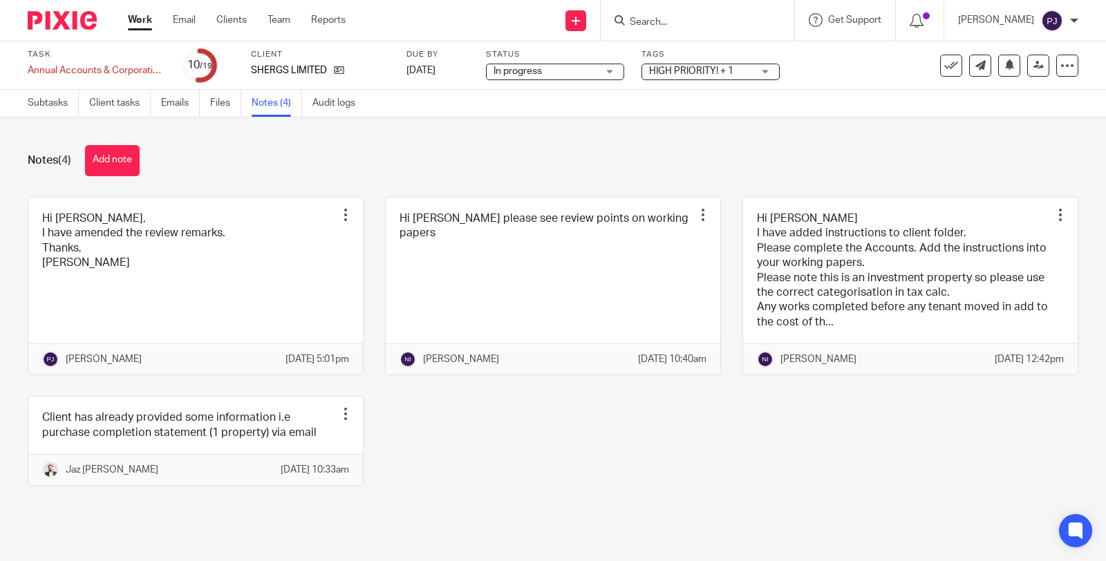
click at [135, 19] on link "Work" at bounding box center [140, 20] width 24 height 14
